Goal: Complete application form

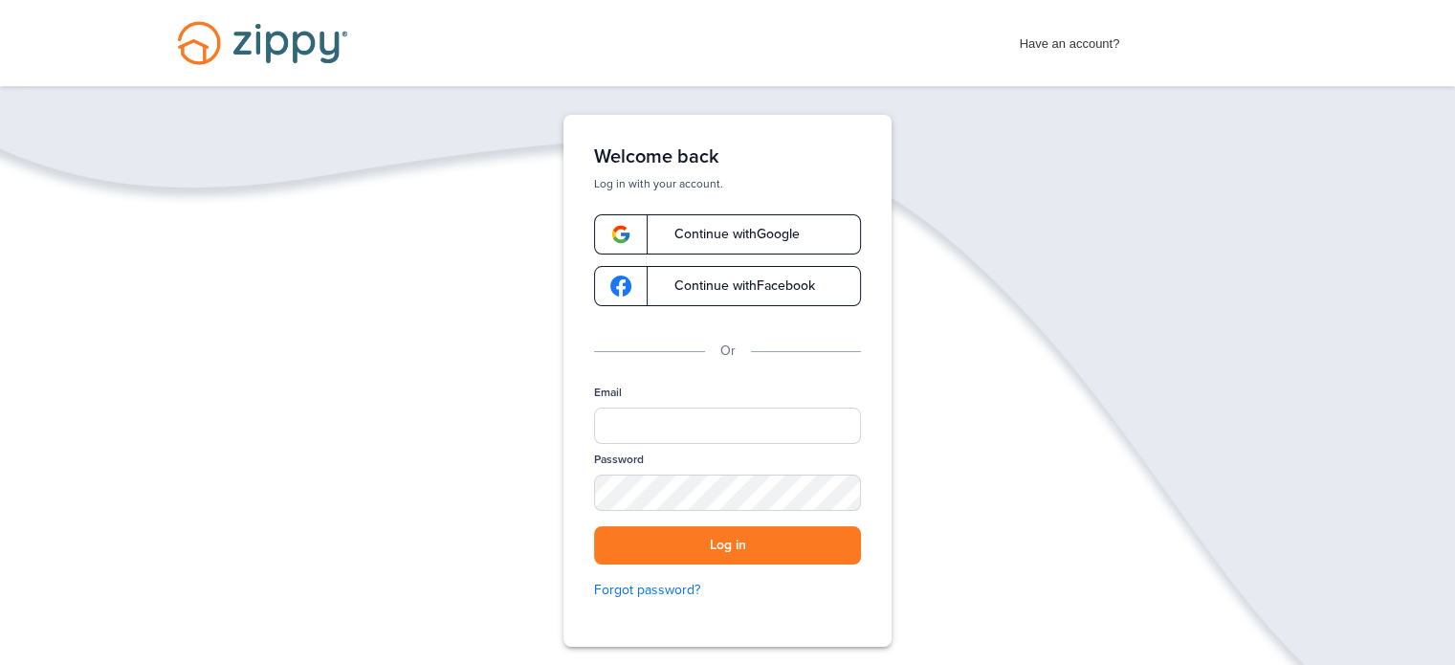
click at [741, 233] on span "Continue with Google" at bounding box center [727, 234] width 144 height 13
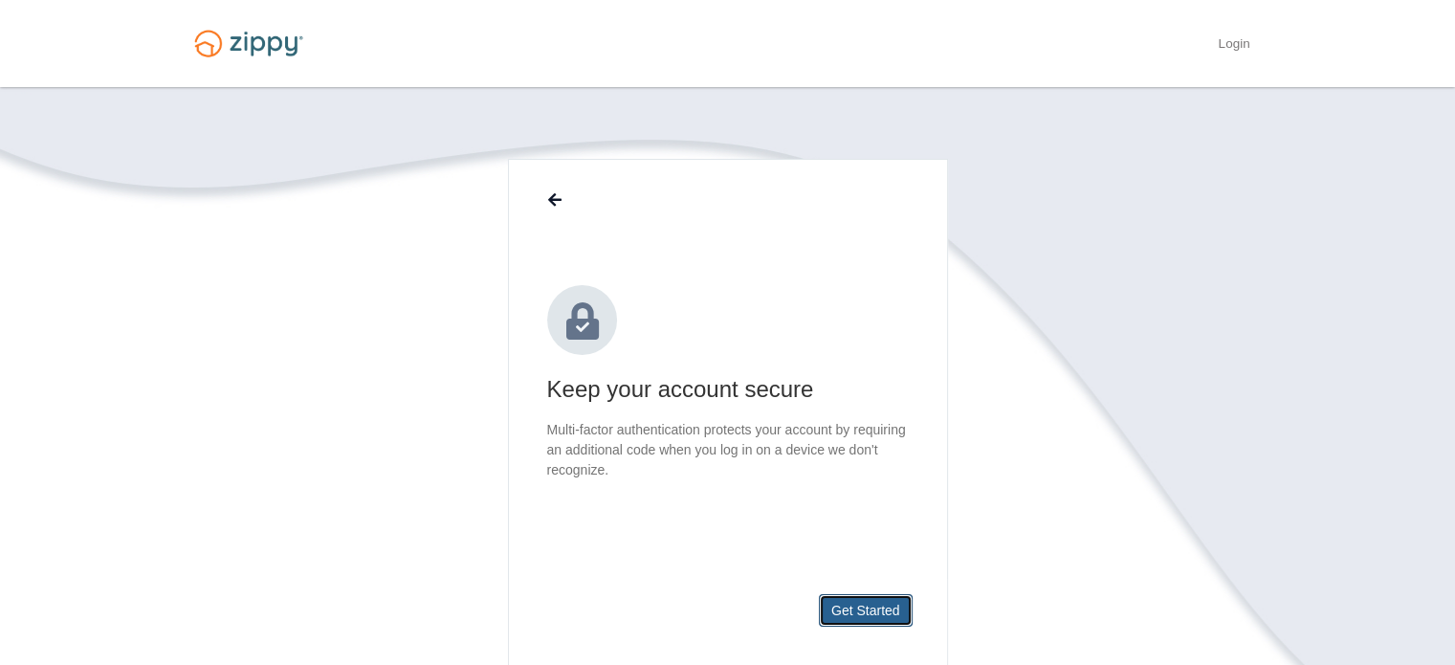
click at [868, 599] on button "Get Started" at bounding box center [866, 610] width 94 height 33
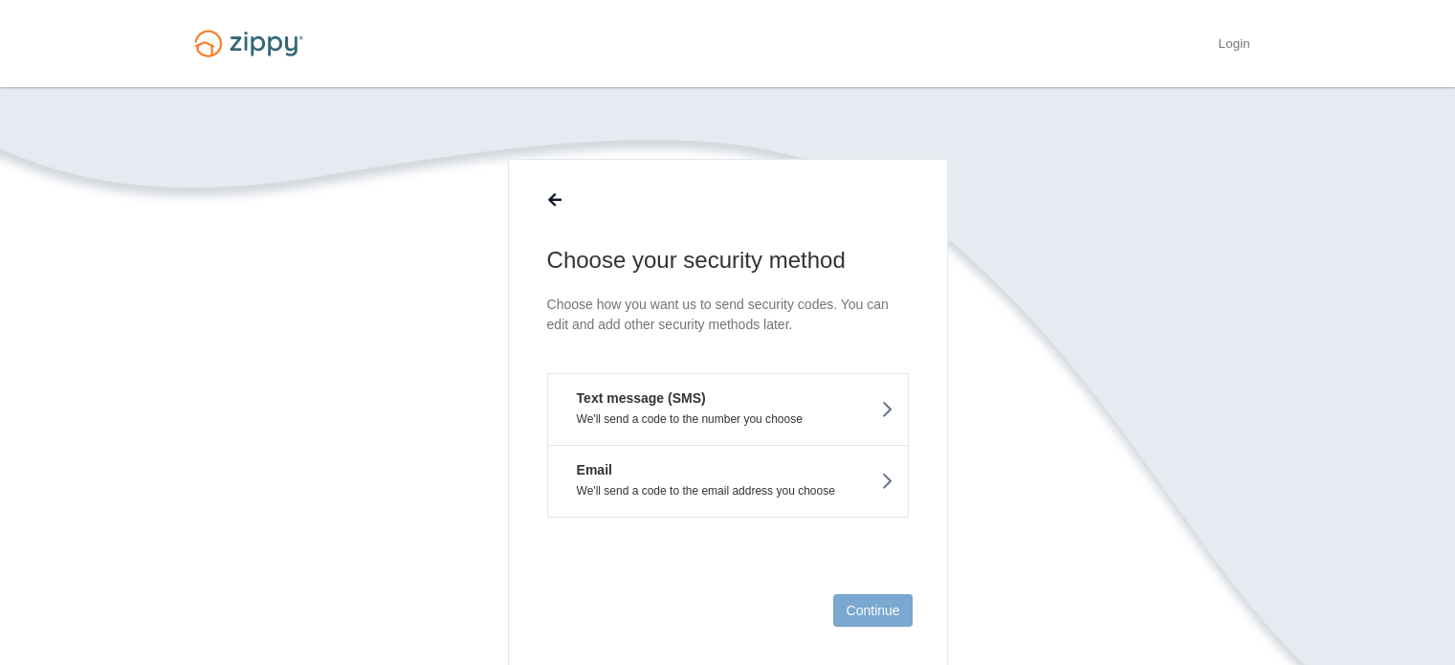
click at [894, 414] on button "Text message (SMS) We'll send a code to the number you choose" at bounding box center [728, 409] width 362 height 72
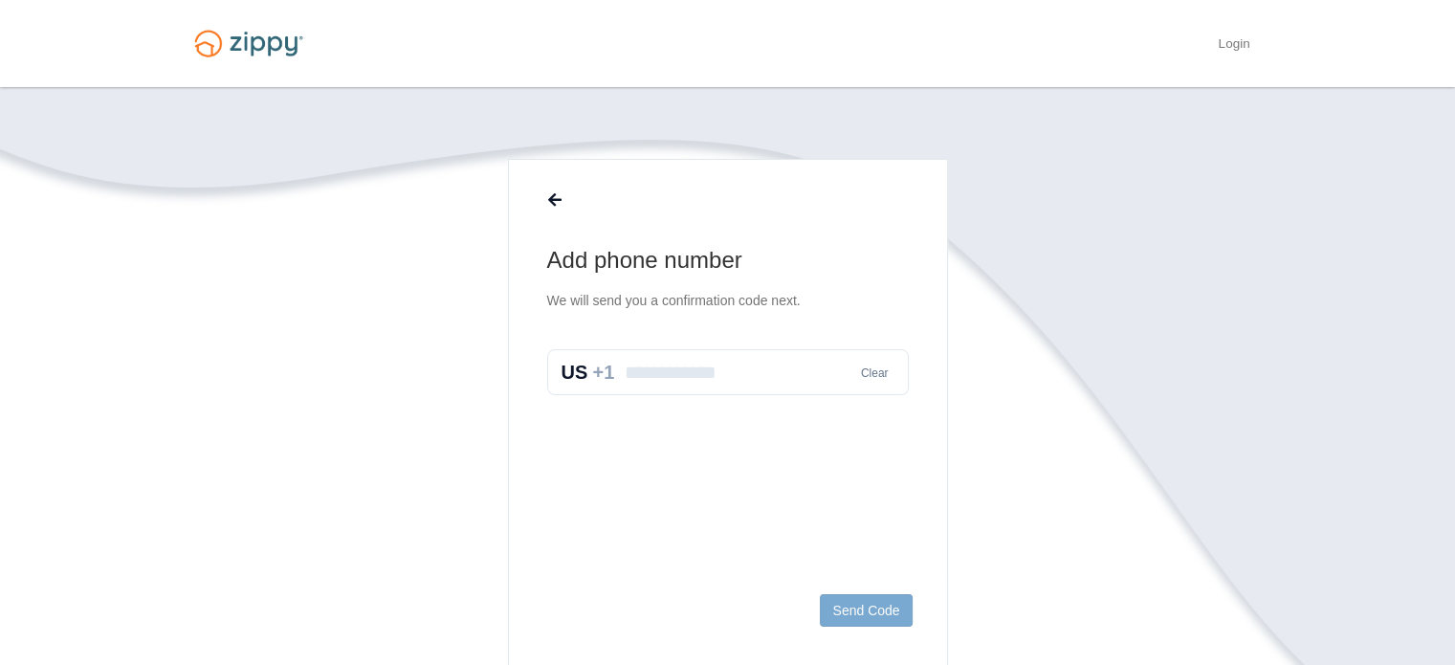
click at [677, 370] on input "text" at bounding box center [728, 372] width 362 height 46
type input "**********"
click at [882, 611] on button "Send Code" at bounding box center [866, 610] width 92 height 33
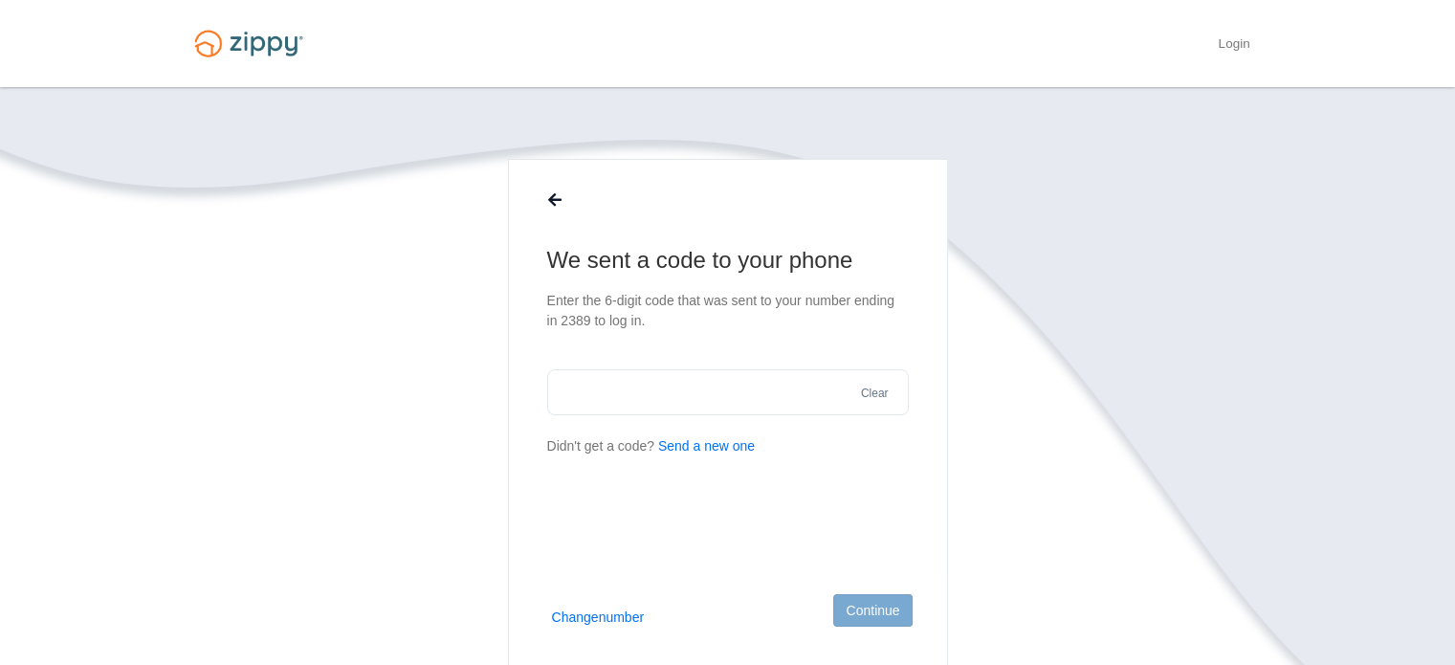
click at [727, 446] on button "Send a new one" at bounding box center [706, 446] width 97 height 20
click at [624, 619] on button "Change number" at bounding box center [598, 616] width 93 height 19
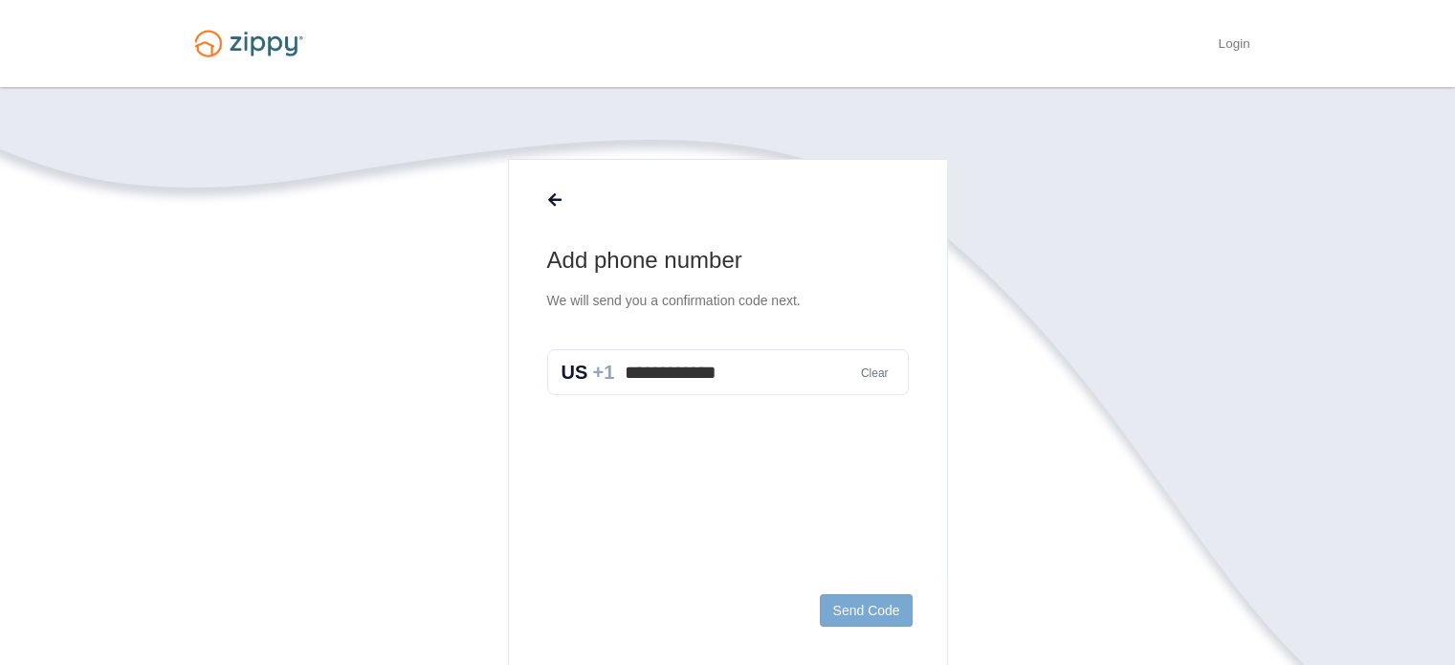
click at [874, 372] on button "Clear" at bounding box center [874, 373] width 39 height 18
click at [675, 362] on input "text" at bounding box center [728, 372] width 362 height 46
type input "**********"
click at [856, 615] on button "Send Code" at bounding box center [866, 610] width 92 height 33
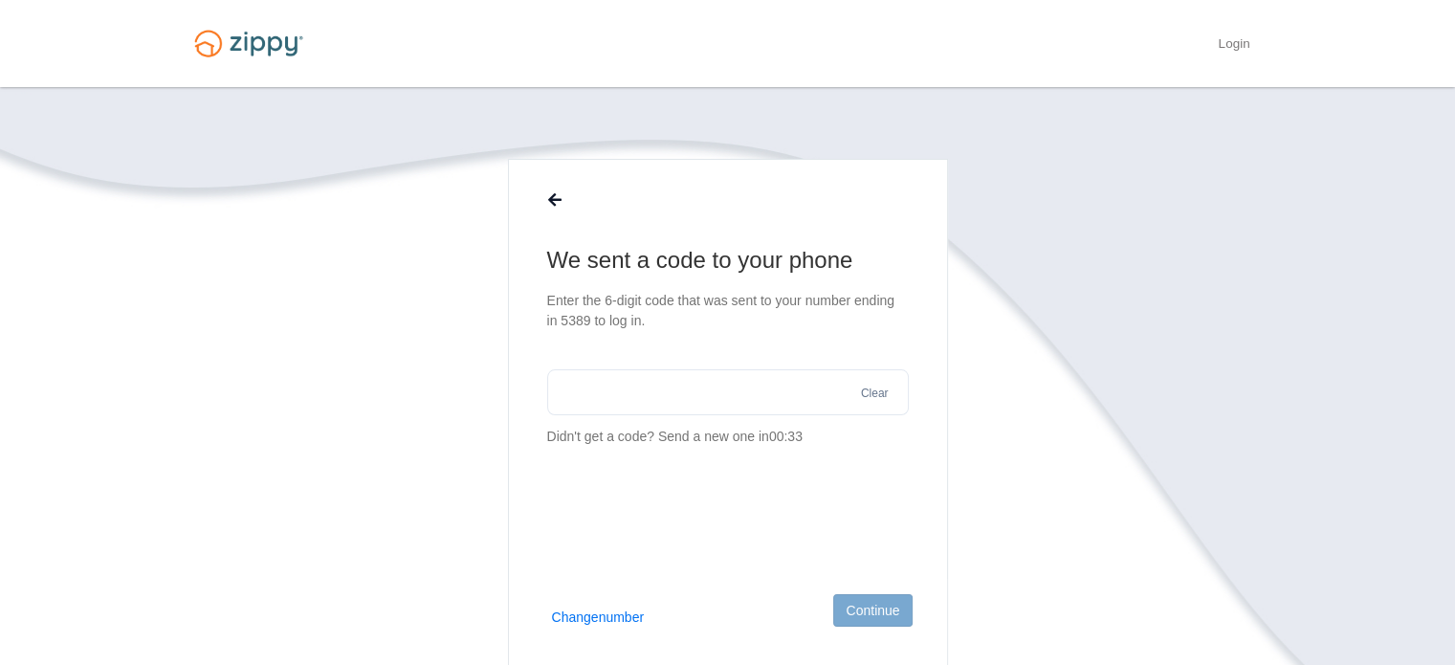
click at [624, 387] on input "text" at bounding box center [728, 392] width 362 height 46
type input "******"
click at [880, 611] on button "Continue" at bounding box center [872, 610] width 78 height 33
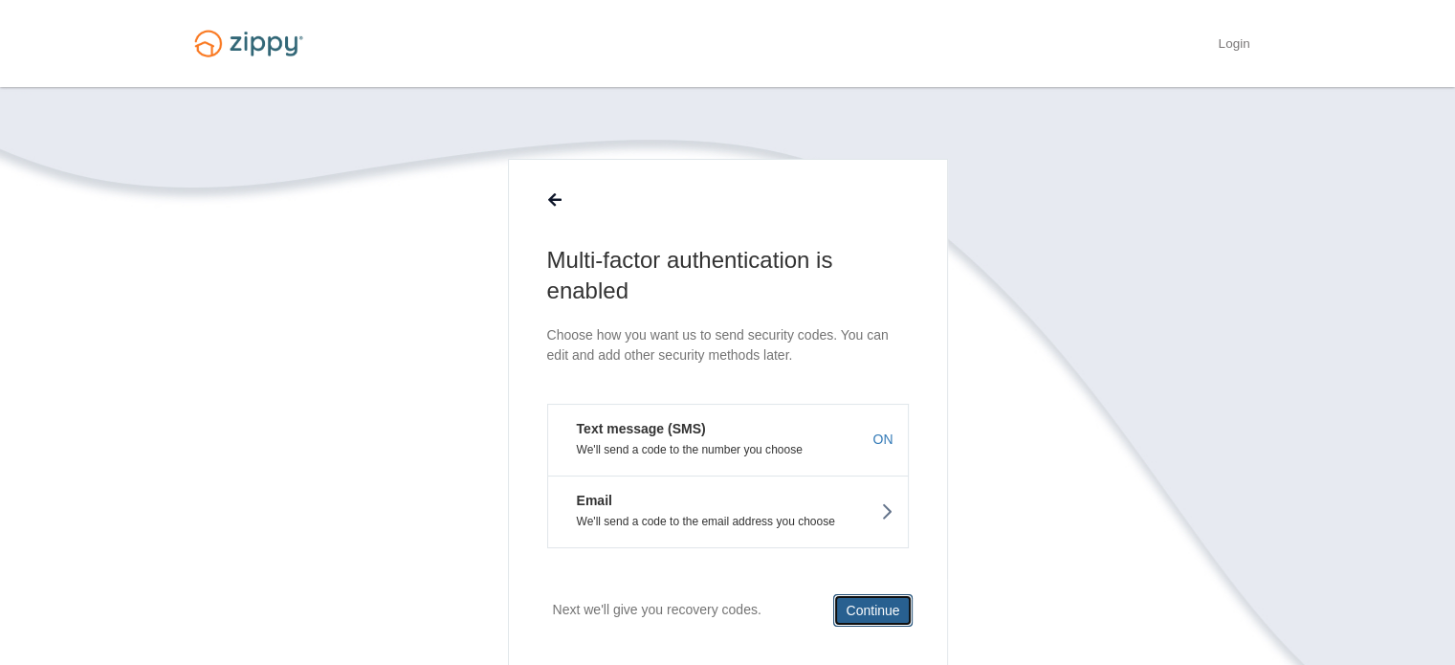
click at [888, 607] on button "Continue" at bounding box center [872, 610] width 78 height 33
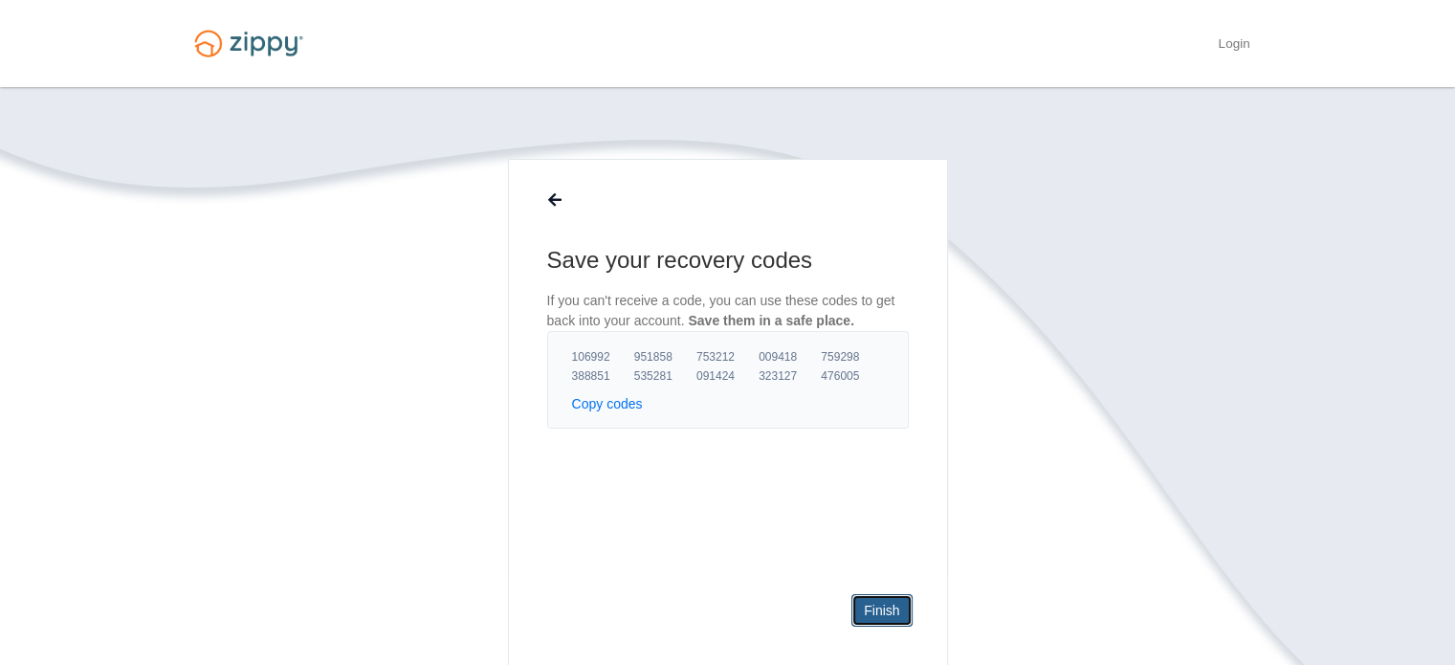
click at [873, 616] on link "Finish" at bounding box center [881, 610] width 60 height 33
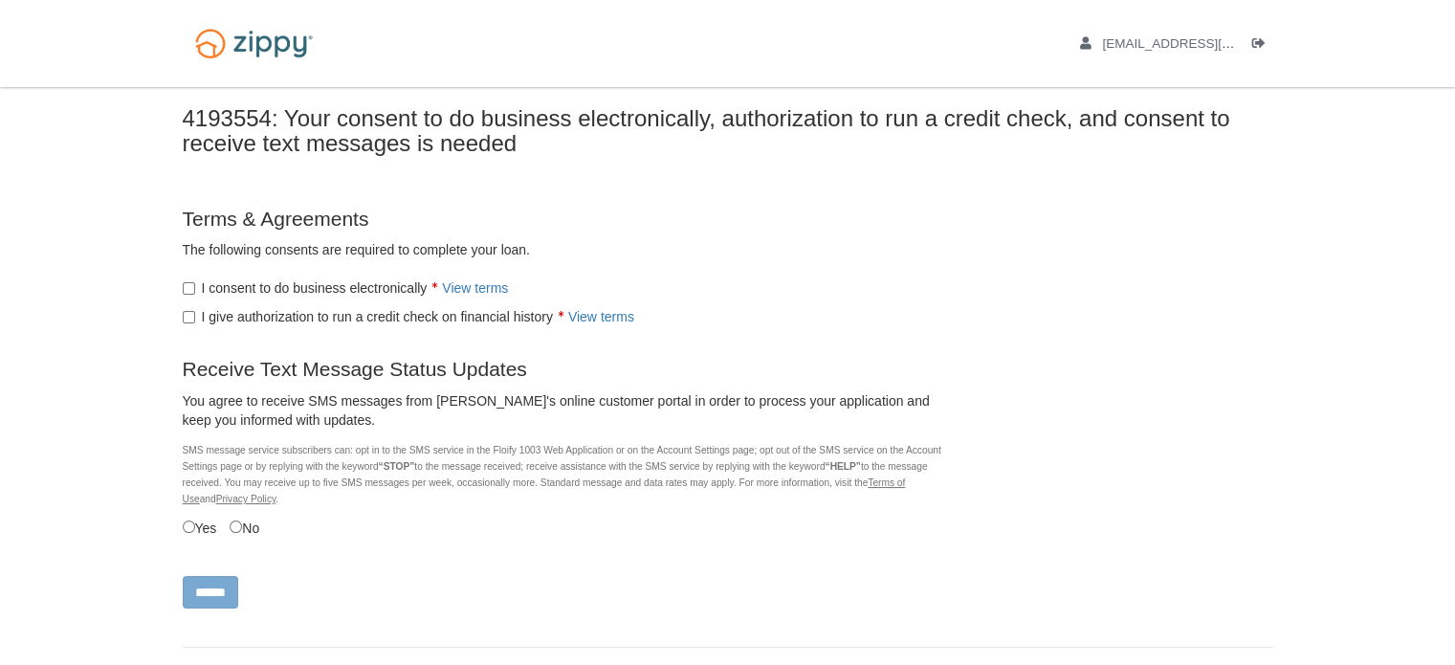
click at [188, 519] on label "Yes" at bounding box center [200, 526] width 34 height 21
click at [221, 589] on input "******" at bounding box center [210, 592] width 55 height 33
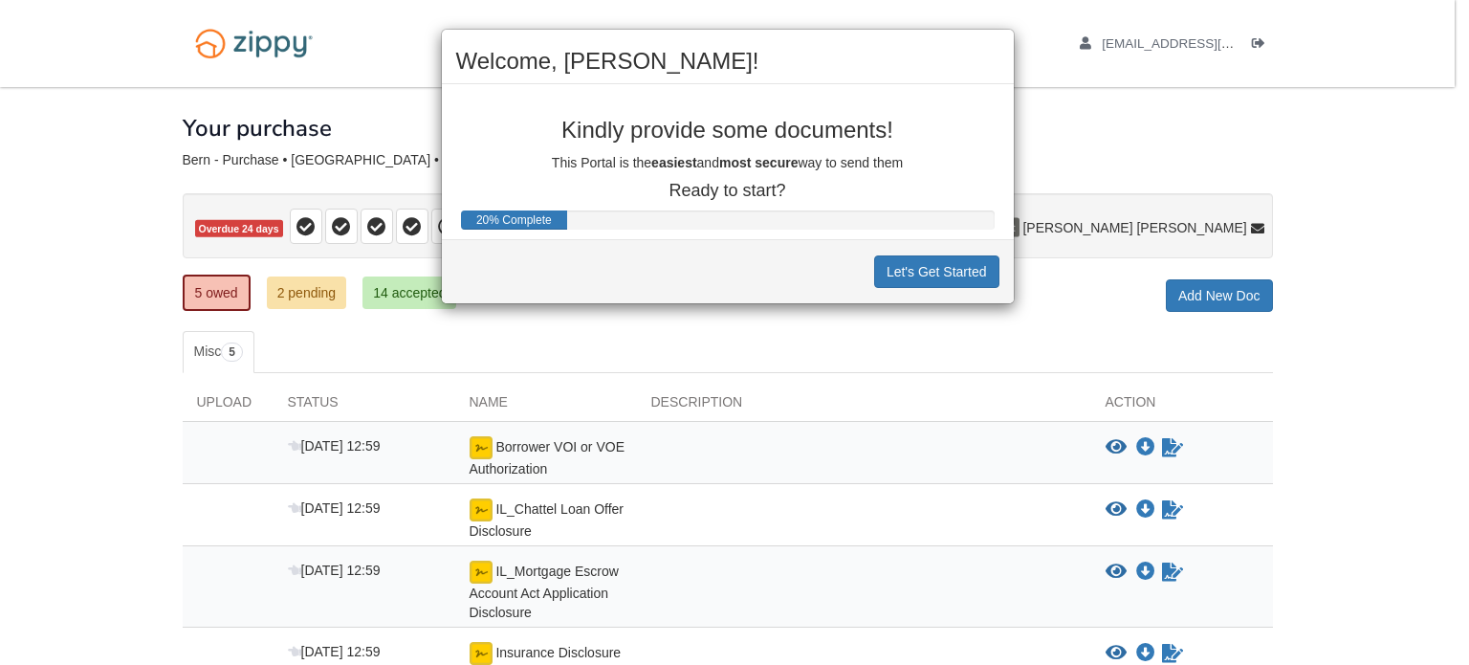
click at [1400, 439] on div "Welcome, [PERSON_NAME]! Kindly provide some documents! This Portal is the easie…" at bounding box center [734, 332] width 1469 height 665
click at [959, 286] on button "Let's Get Started" at bounding box center [936, 271] width 125 height 33
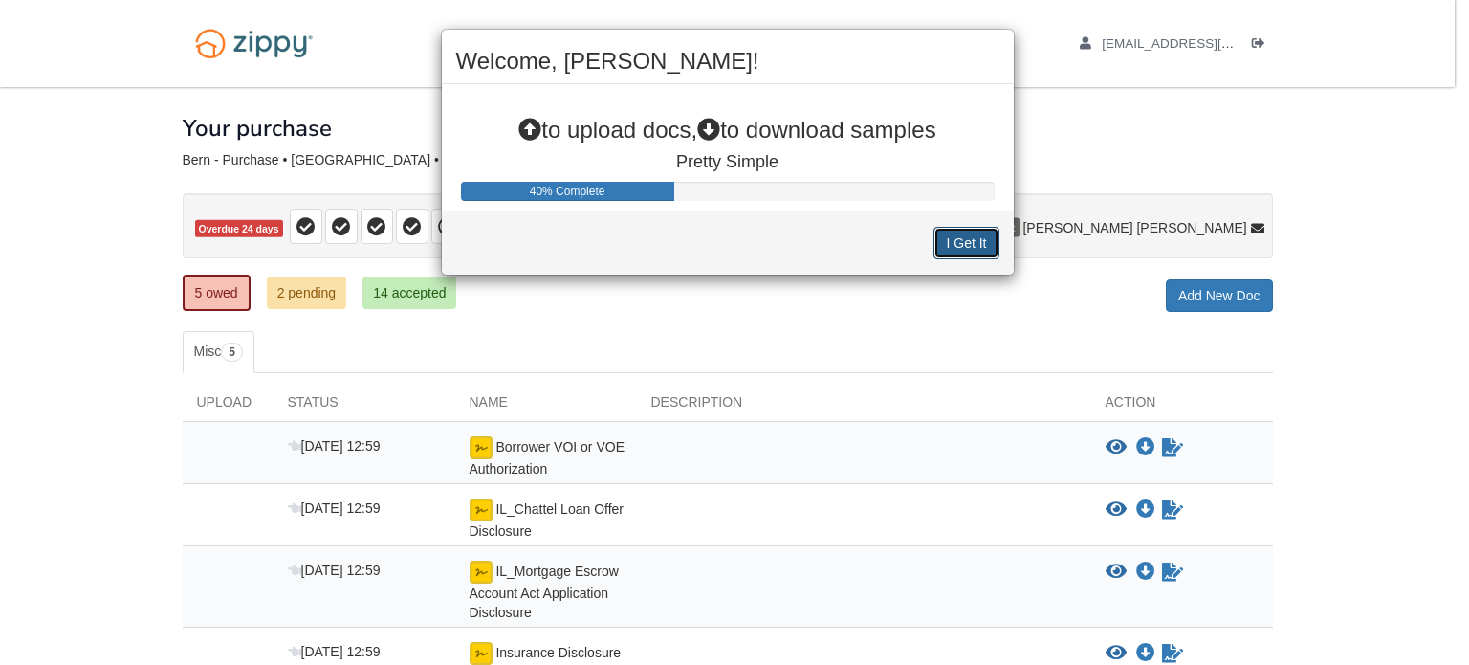
click at [993, 235] on button "I Get It" at bounding box center [965, 243] width 65 height 33
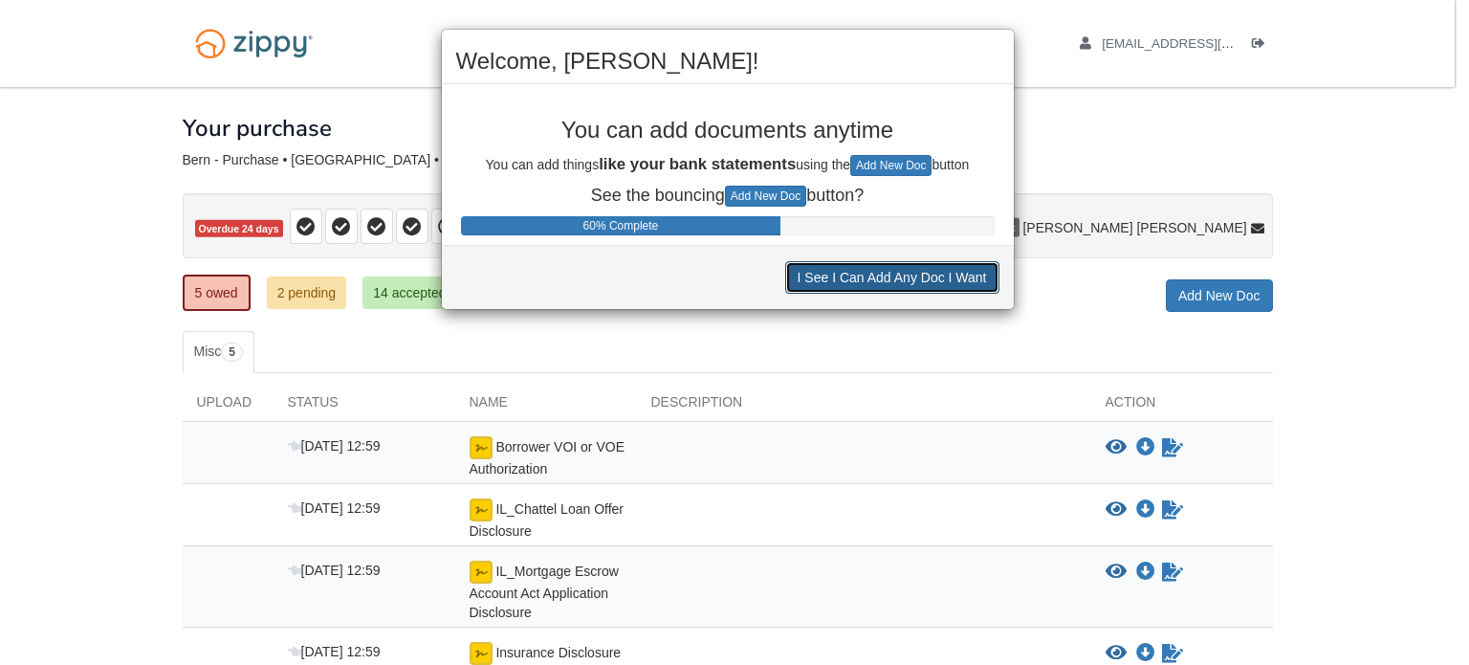
click at [853, 283] on button "I See I Can Add Any Doc I Want" at bounding box center [892, 277] width 214 height 33
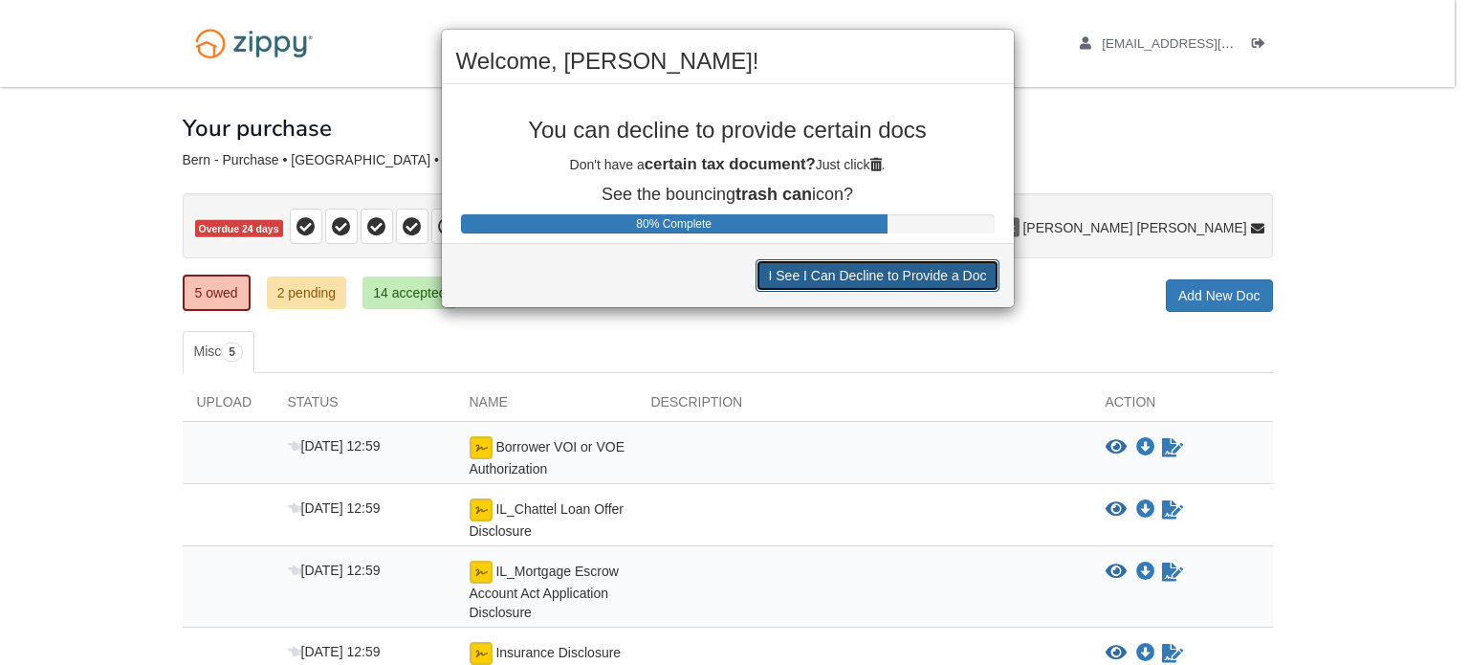
click at [853, 283] on button "I See I Can Decline to Provide a Doc" at bounding box center [877, 275] width 243 height 33
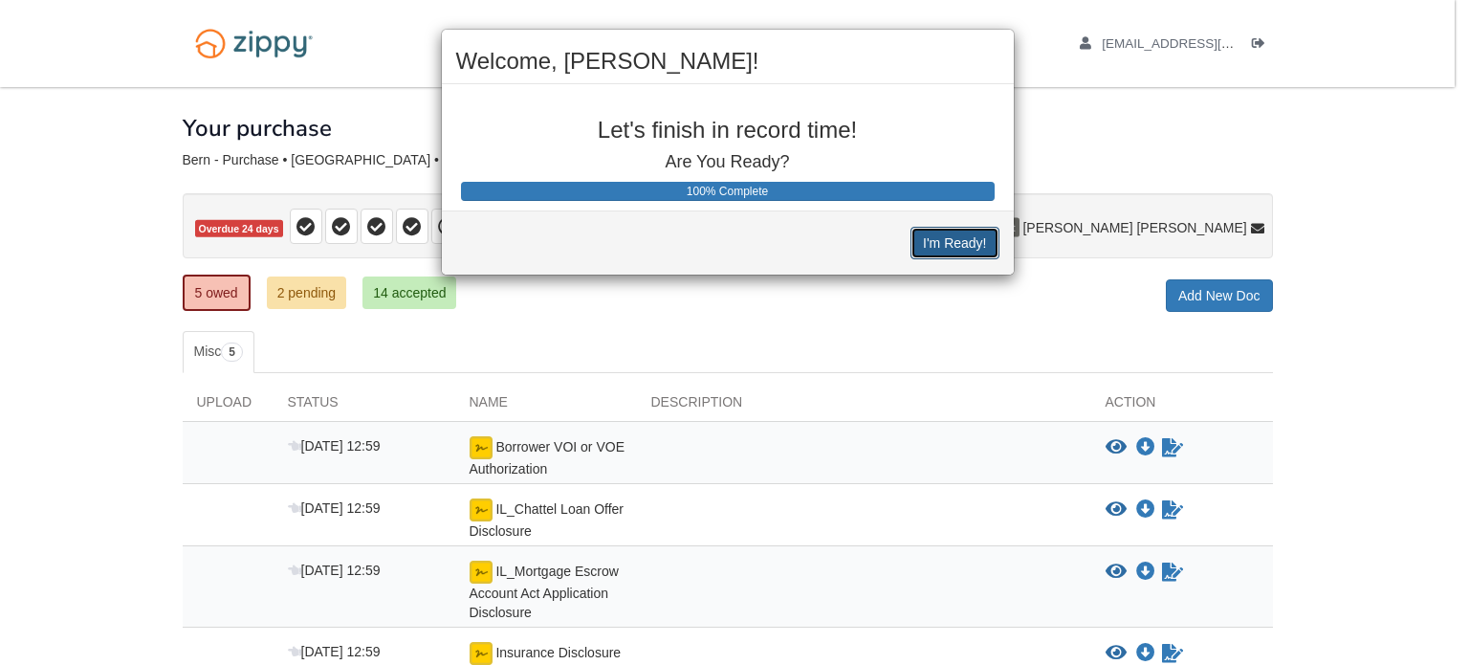
click at [920, 248] on button "I'm Ready!" at bounding box center [955, 243] width 88 height 33
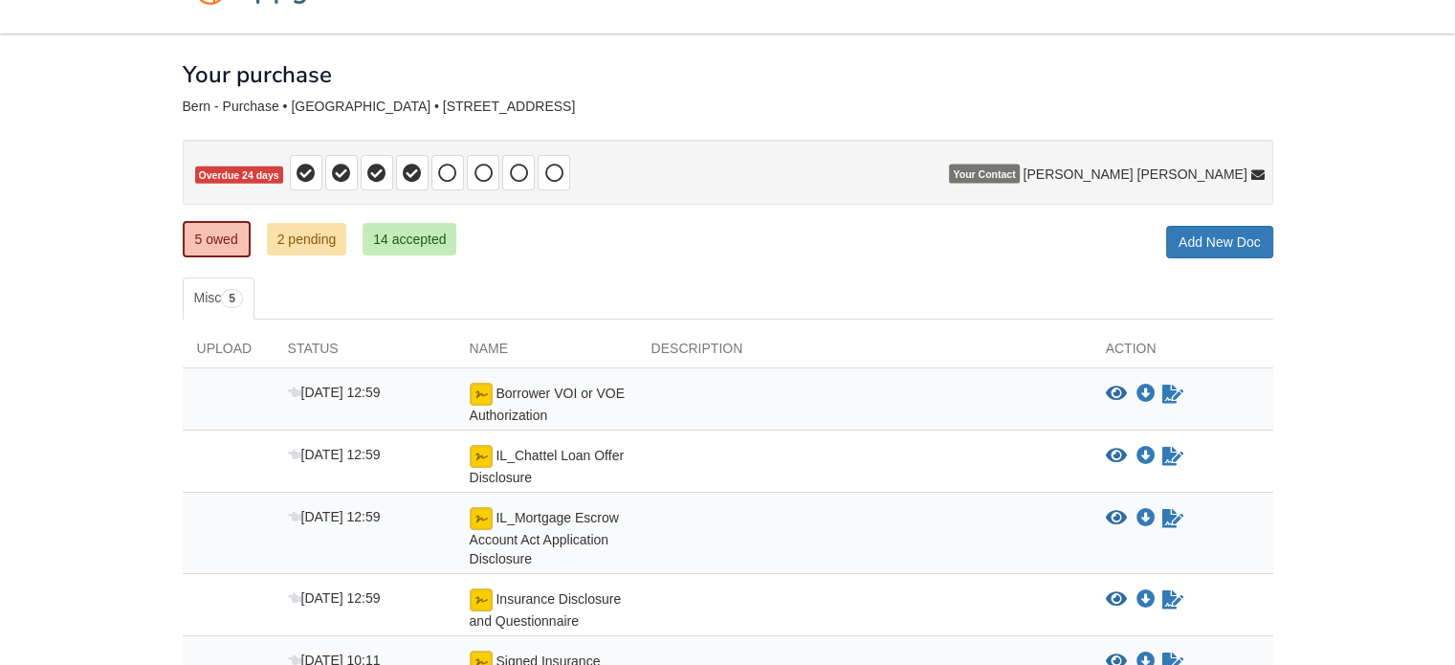
scroll to position [173, 0]
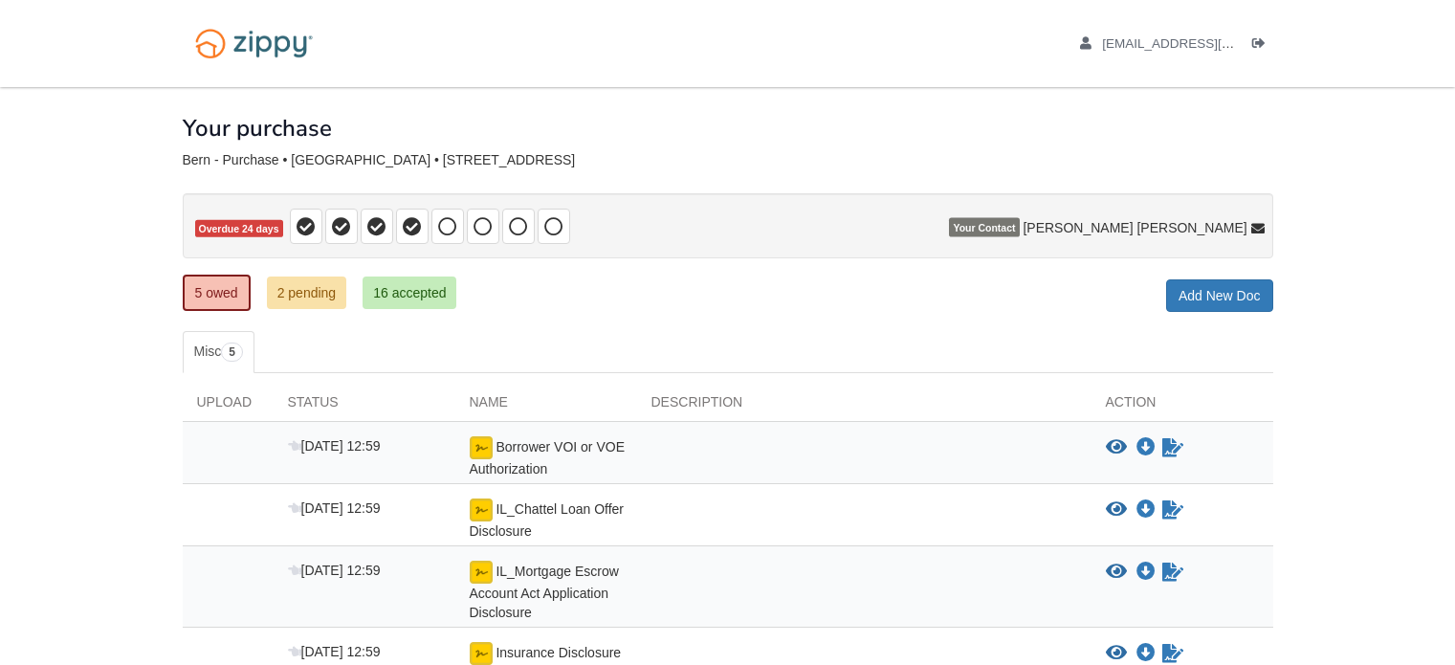
scroll to position [191, 0]
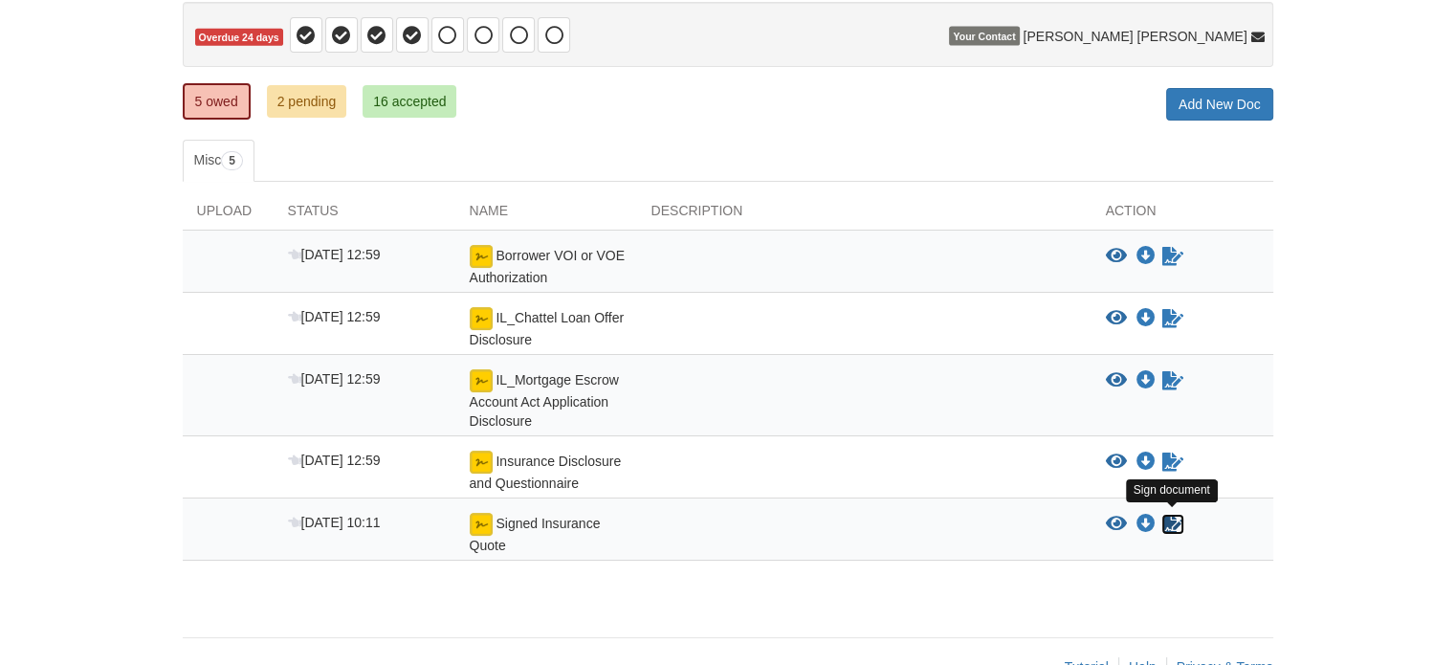
click at [1168, 519] on icon "Sign Form" at bounding box center [1172, 524] width 21 height 19
